Goal: Task Accomplishment & Management: Use online tool/utility

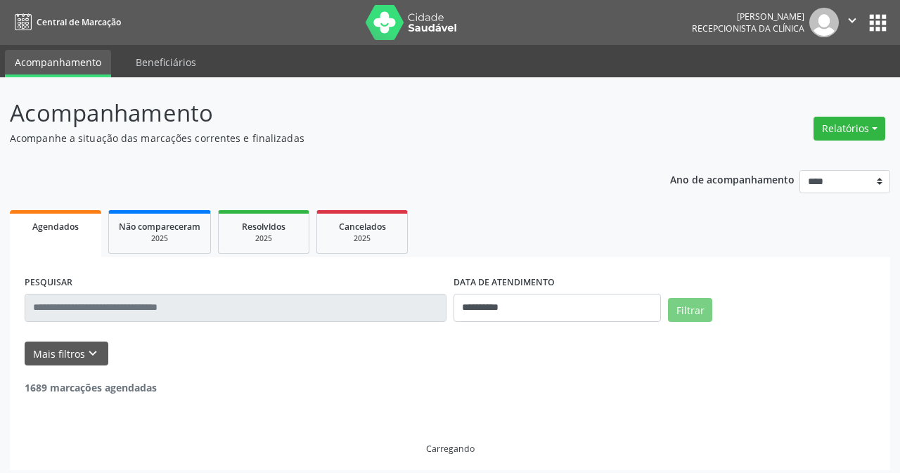
click at [847, 127] on button "Relatórios" at bounding box center [850, 129] width 72 height 24
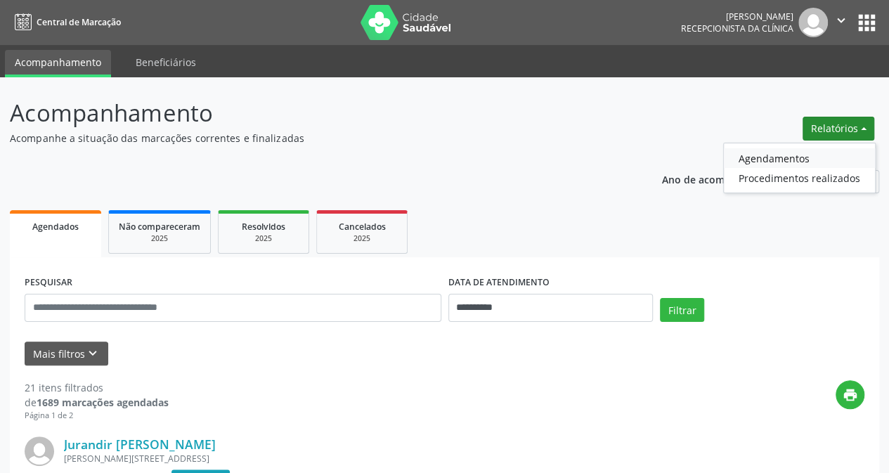
click at [795, 160] on link "Agendamentos" at bounding box center [799, 158] width 151 height 20
select select "*"
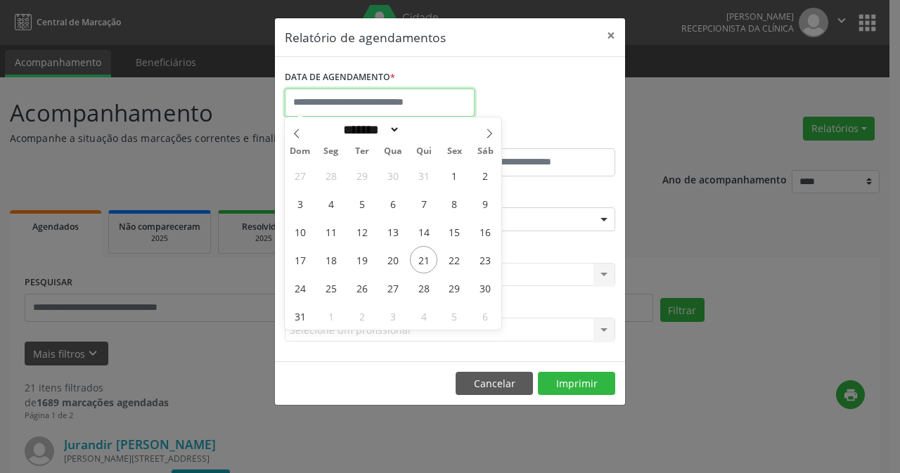
click at [364, 101] on input "text" at bounding box center [380, 103] width 190 height 28
click at [419, 259] on span "21" at bounding box center [423, 259] width 27 height 27
type input "**********"
click at [427, 265] on span "21" at bounding box center [423, 259] width 27 height 27
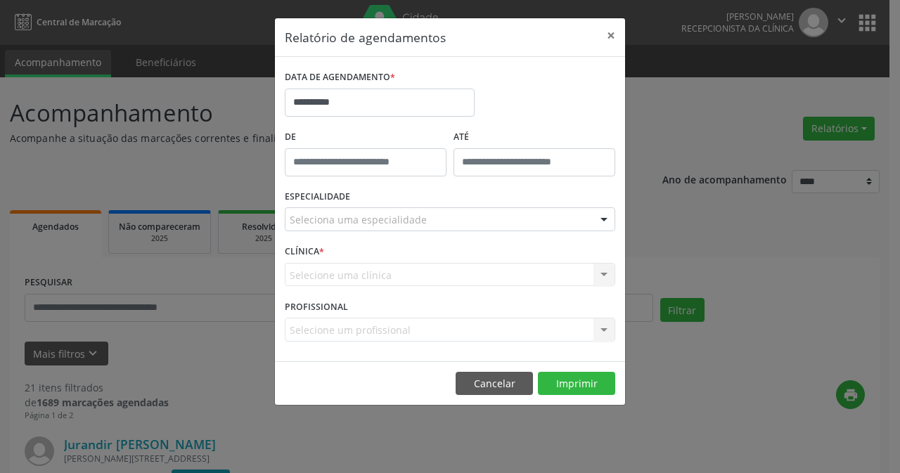
click at [600, 220] on div at bounding box center [603, 220] width 21 height 24
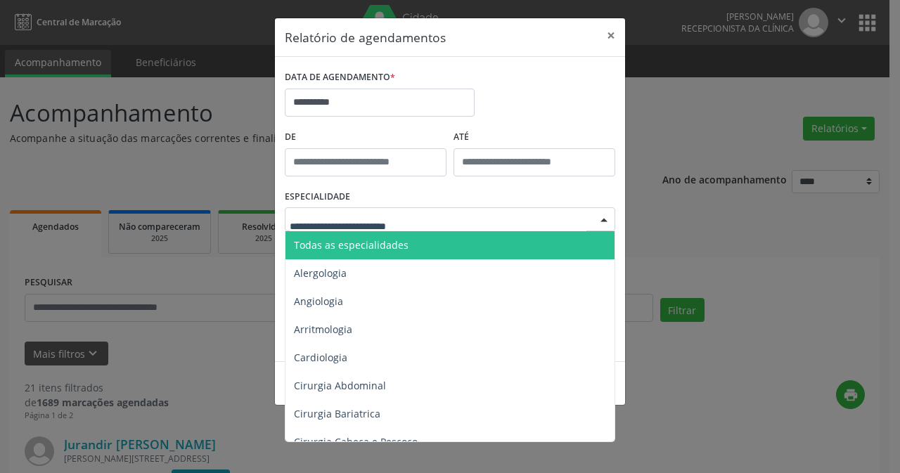
click at [385, 245] on span "Todas as especialidades" at bounding box center [351, 244] width 115 height 13
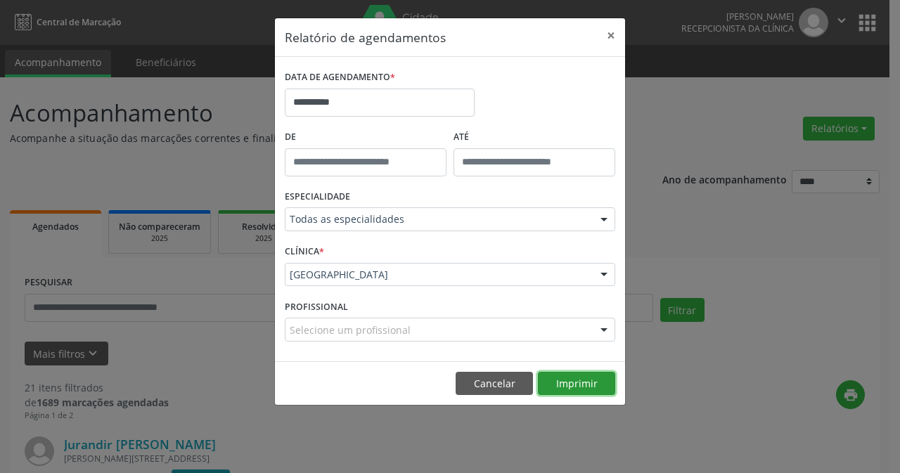
click at [570, 385] on button "Imprimir" at bounding box center [576, 384] width 77 height 24
drag, startPoint x: 584, startPoint y: 378, endPoint x: 578, endPoint y: 372, distance: 8.5
click at [581, 375] on button "Imprimir" at bounding box center [576, 384] width 77 height 24
